Goal: Information Seeking & Learning: Find specific fact

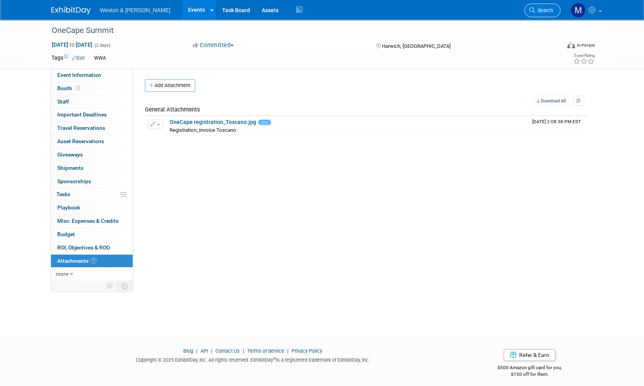
click at [549, 9] on span "Search" at bounding box center [544, 10] width 18 height 6
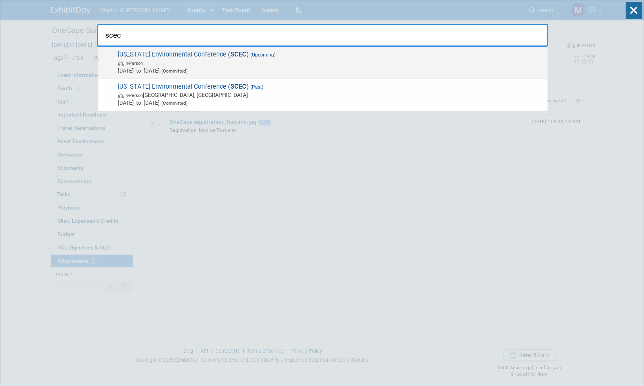
type input "scec"
click at [208, 54] on span "[US_STATE] Environmental Conference ( SCEC ) (Upcoming) In-Person [DATE] to [DA…" at bounding box center [329, 63] width 428 height 24
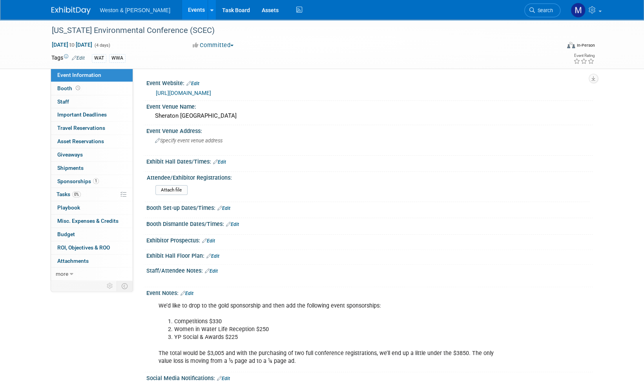
click at [211, 93] on link "https://www.scwaters.org/mpage/scec" at bounding box center [183, 93] width 55 height 6
